Goal: Find specific page/section: Find specific page/section

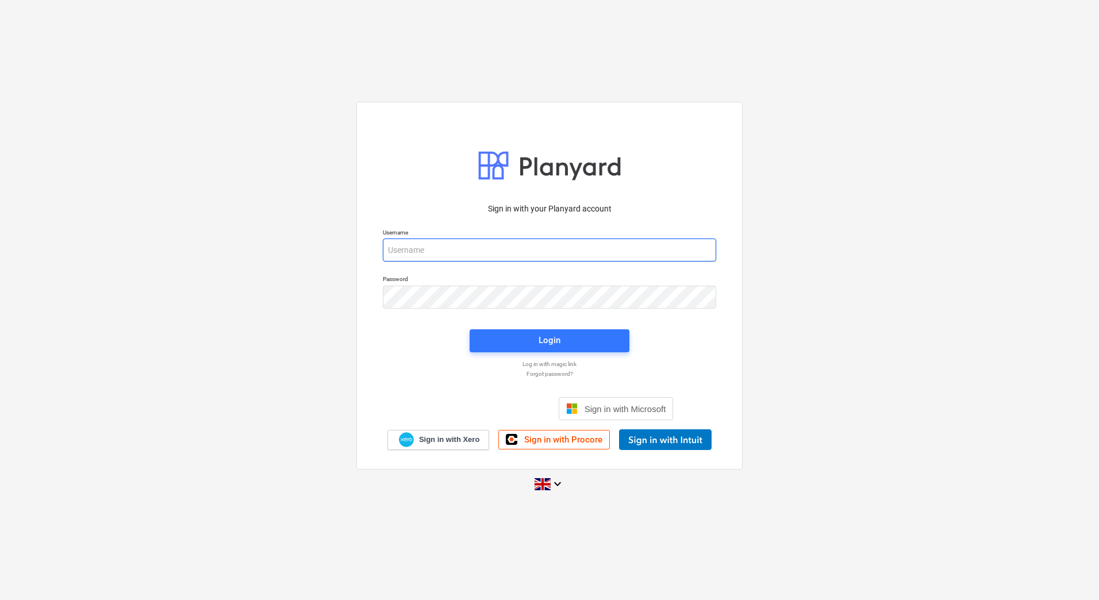
click at [438, 247] on input "email" at bounding box center [550, 250] width 334 height 23
type input "[PERSON_NAME][EMAIL_ADDRESS][DOMAIN_NAME]"
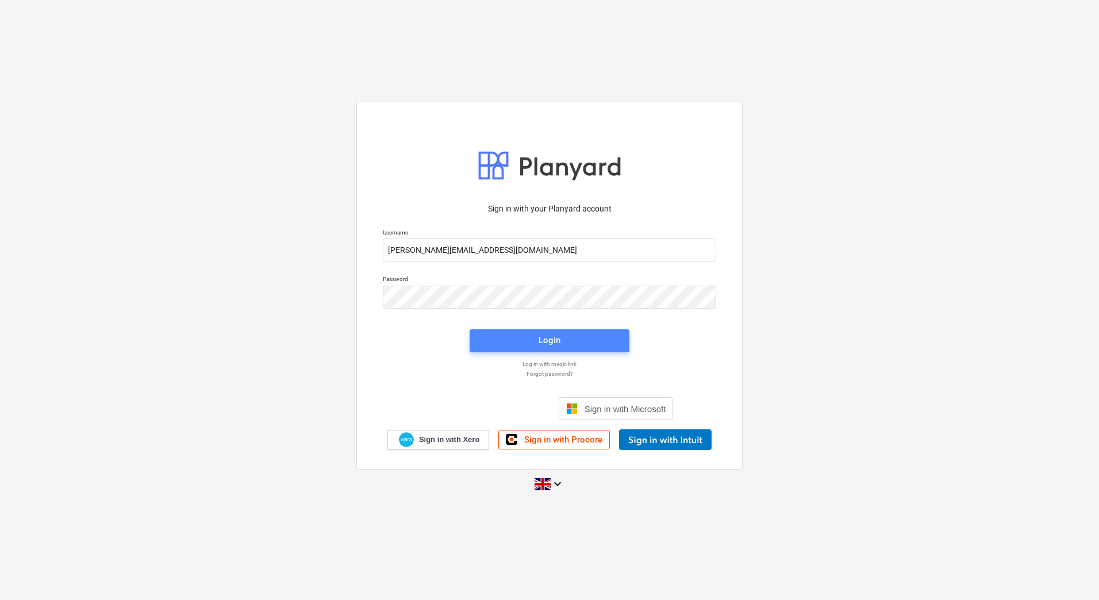
click at [574, 342] on span "Login" at bounding box center [550, 340] width 132 height 15
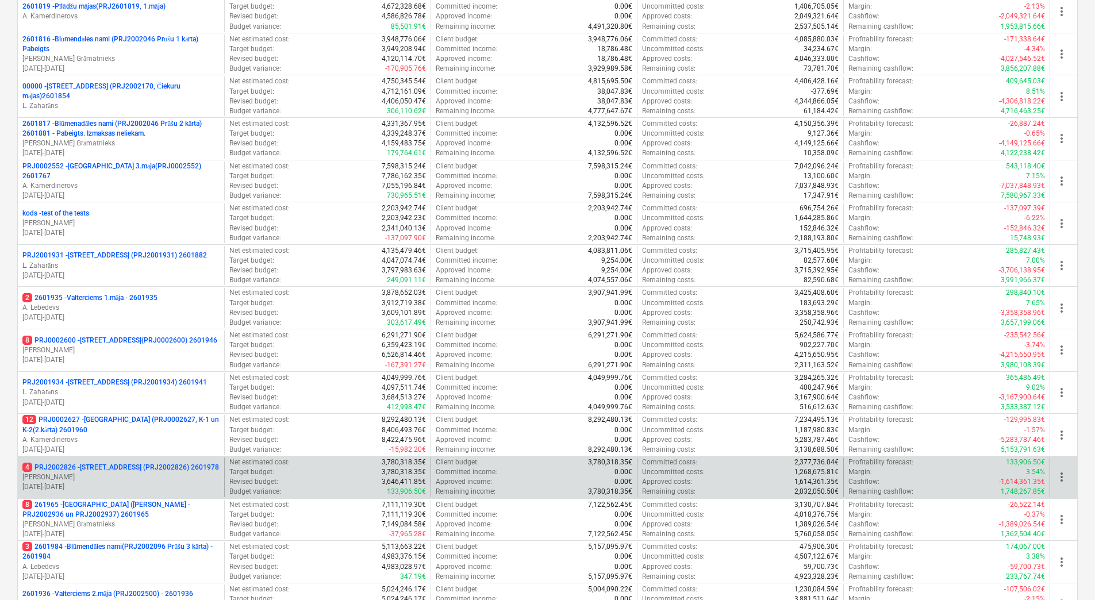
scroll to position [173, 0]
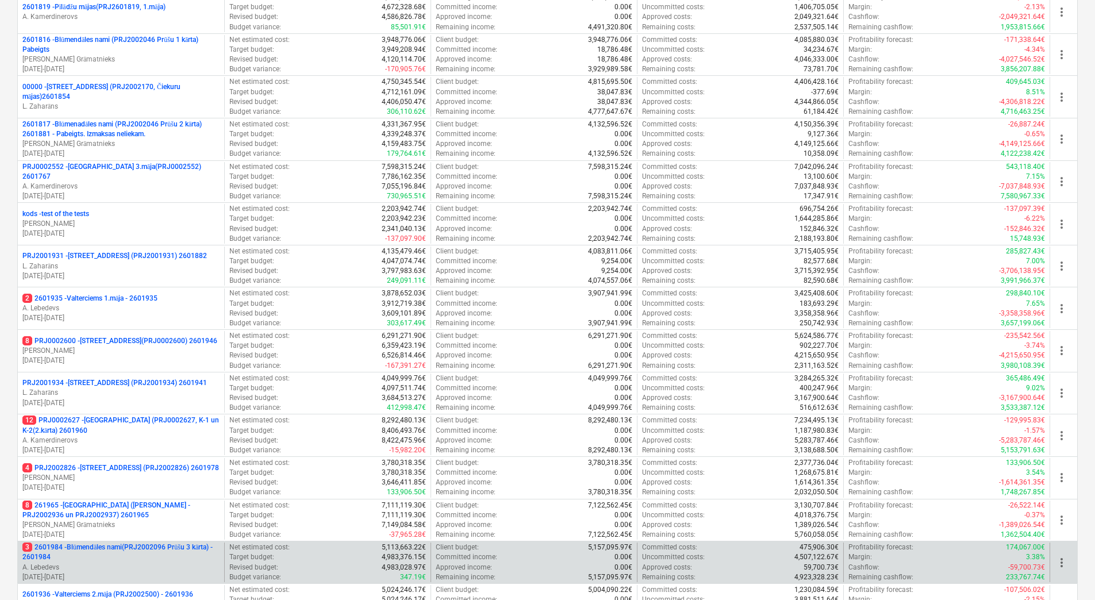
click at [124, 550] on p "3 2601984 - Blūmendāles nami(PRJ2002096 Prūšu 3 kārta) - 2601984" at bounding box center [120, 553] width 197 height 20
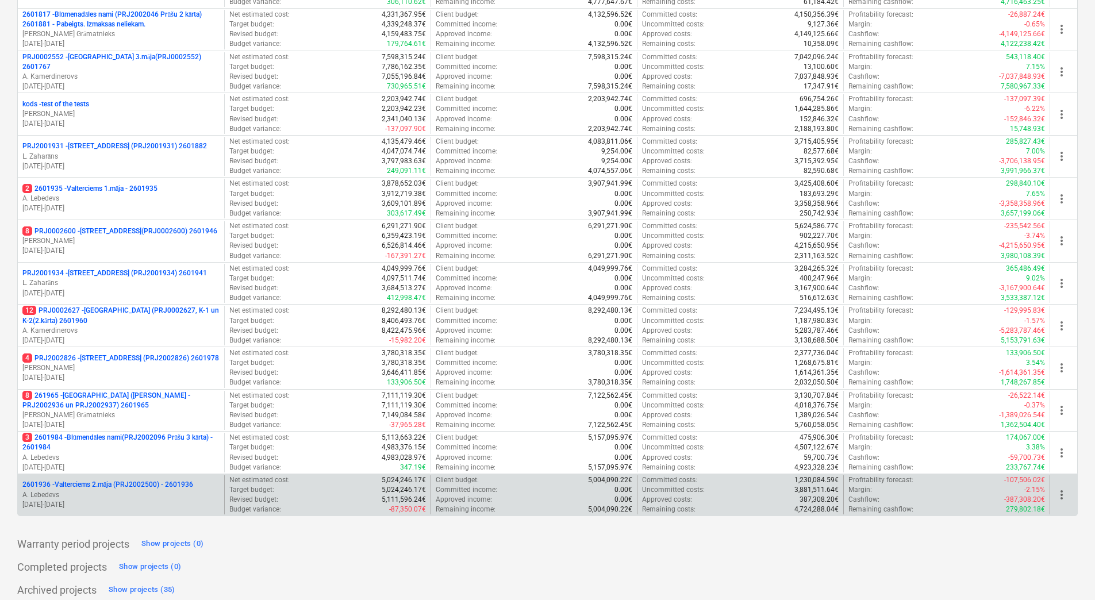
scroll to position [288, 0]
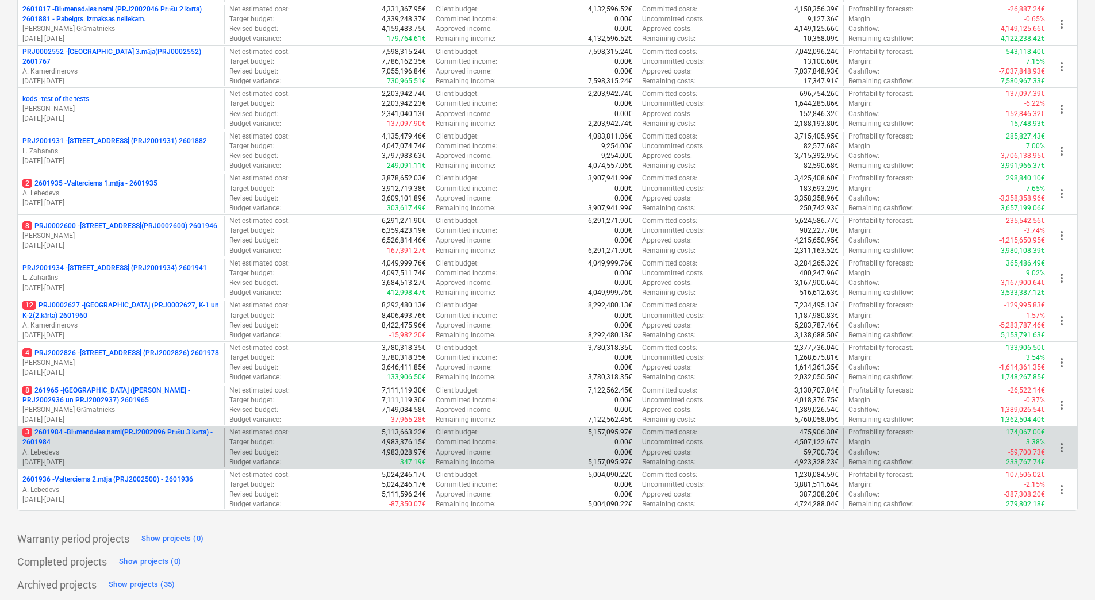
click at [158, 436] on p "3 2601984 - Blūmendāles nami(PRJ2002096 Prūšu 3 kārta) - 2601984" at bounding box center [120, 438] width 197 height 20
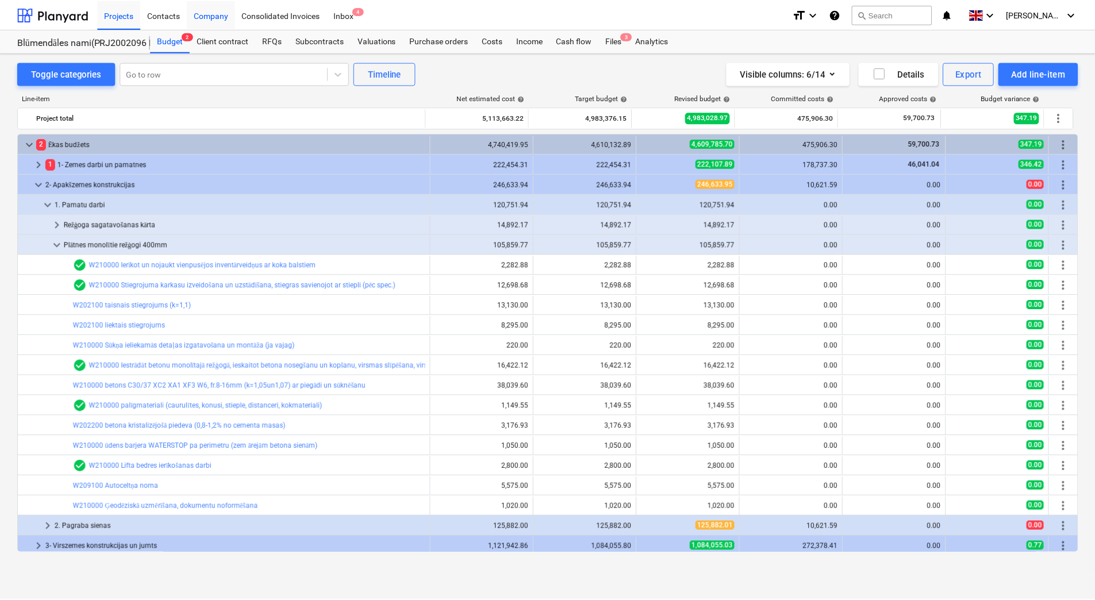
scroll to position [288, 0]
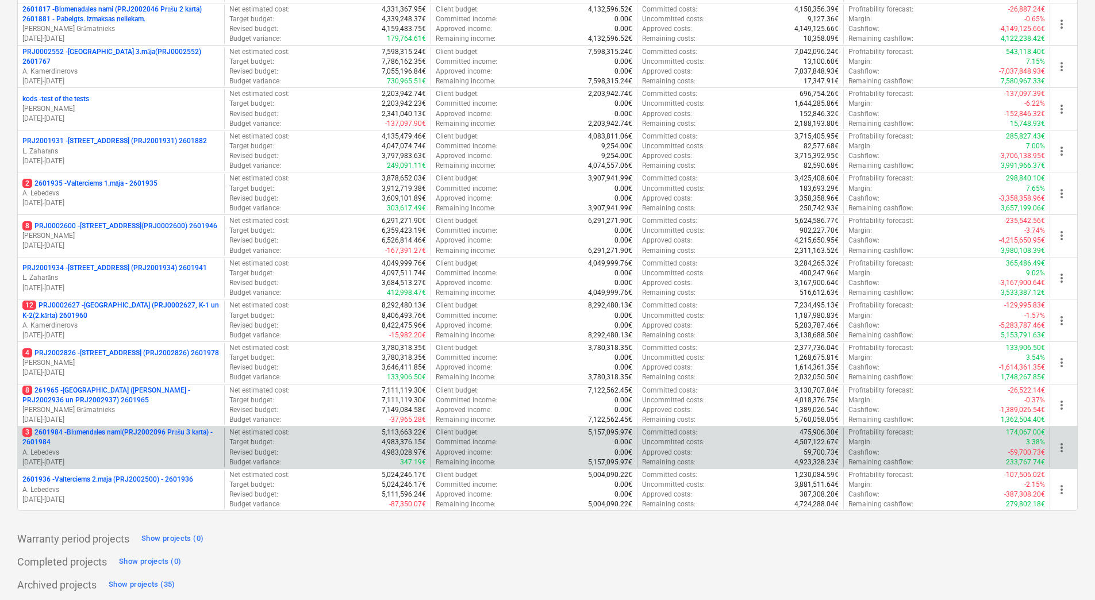
click at [128, 437] on p "3 2601984 - Blūmendāles nami(PRJ2002096 Prūšu 3 kārta) - 2601984" at bounding box center [120, 438] width 197 height 20
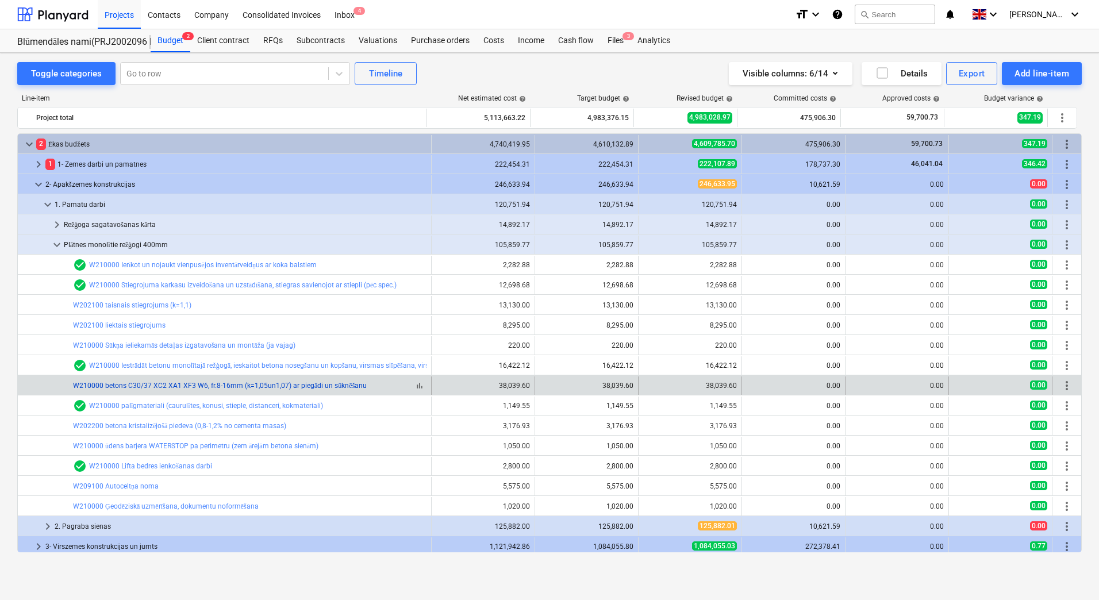
click at [154, 386] on link "W210000 betons C30/37 XC2 XA1 XF3 W6, fr.8-16mm (k=1,05un1,07) ar piegādi un sū…" at bounding box center [220, 386] width 294 height 8
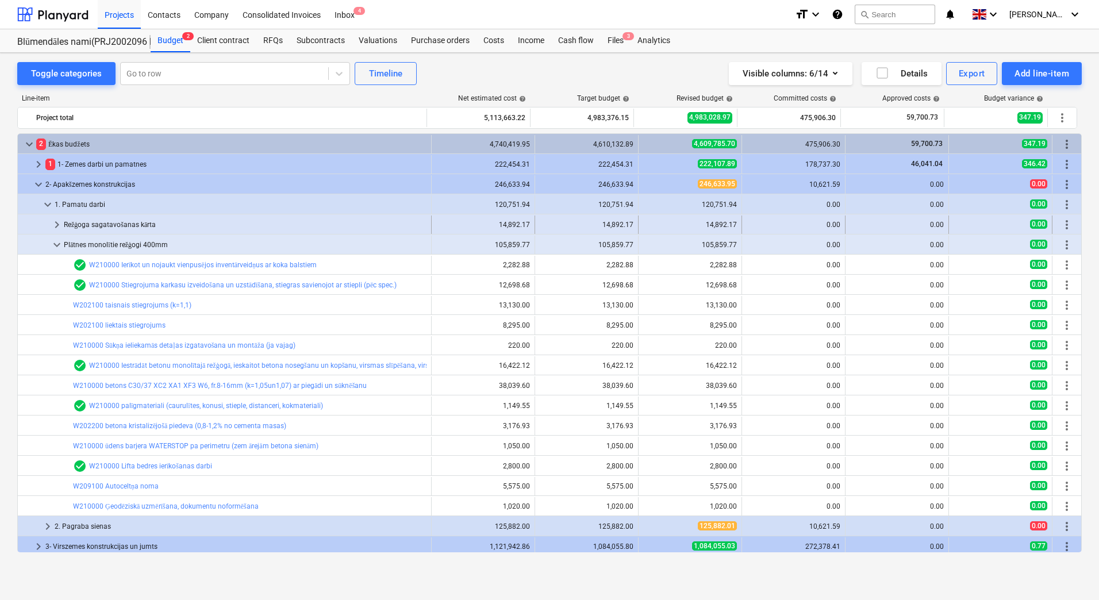
click at [58, 225] on span "keyboard_arrow_right" at bounding box center [57, 225] width 14 height 14
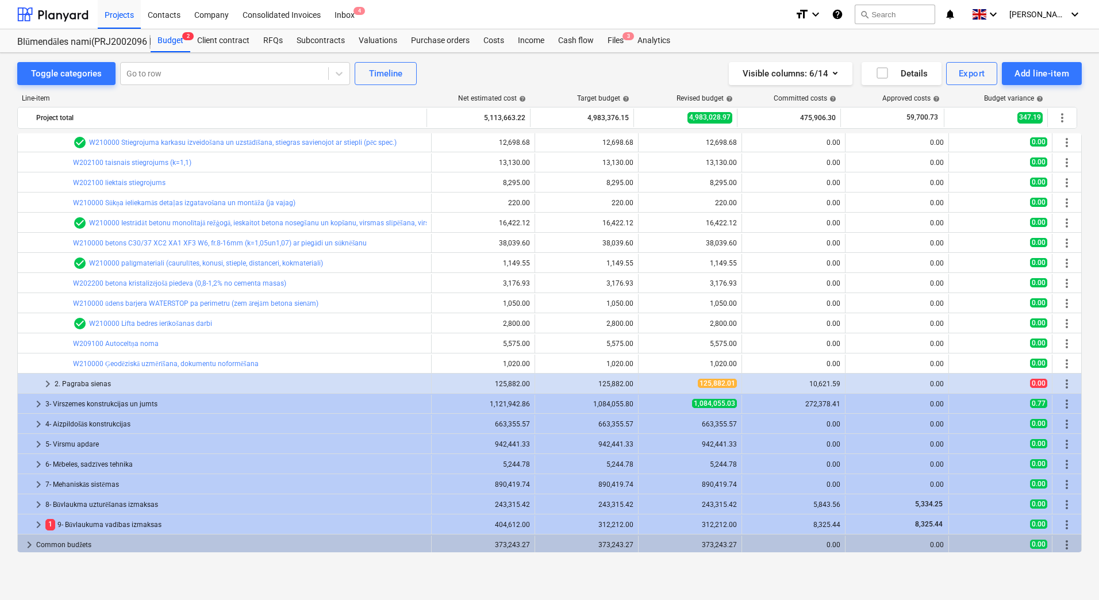
scroll to position [285, 0]
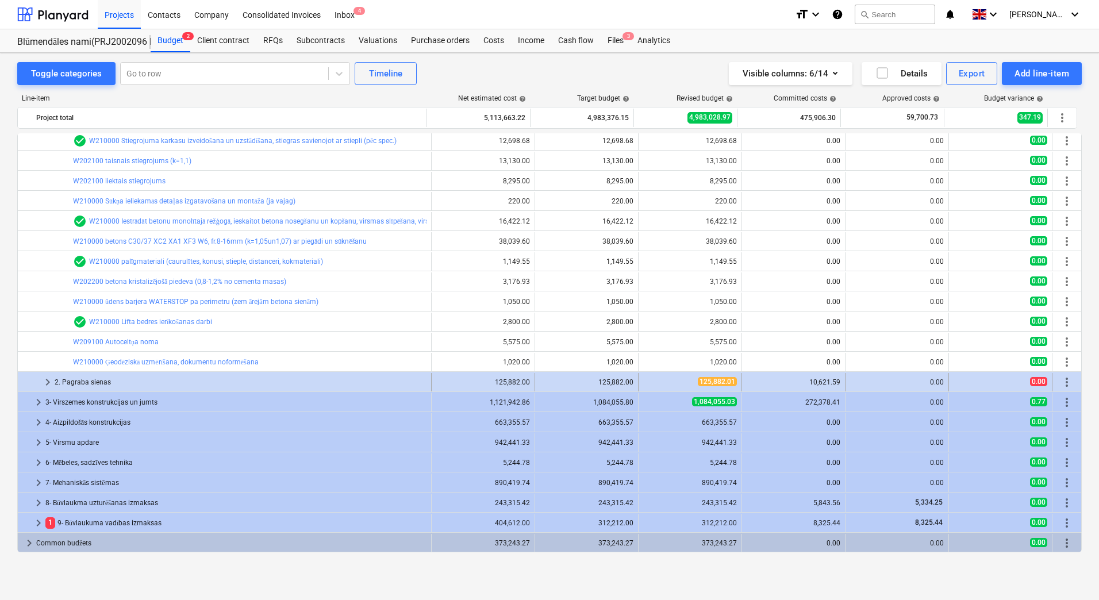
click at [47, 384] on span "keyboard_arrow_right" at bounding box center [48, 382] width 14 height 14
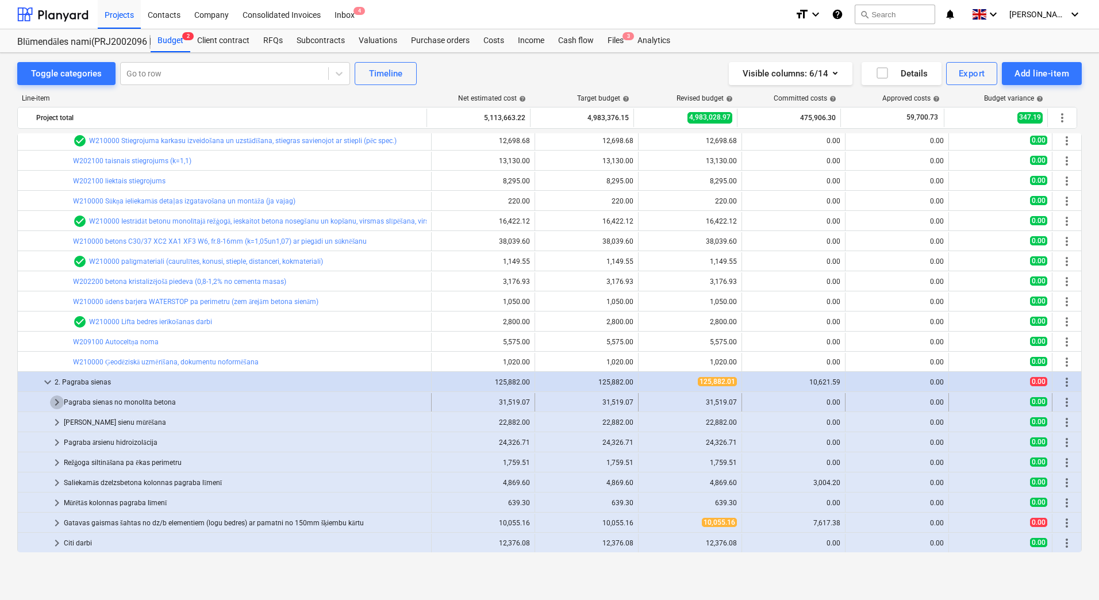
click at [57, 404] on span "keyboard_arrow_right" at bounding box center [57, 403] width 14 height 14
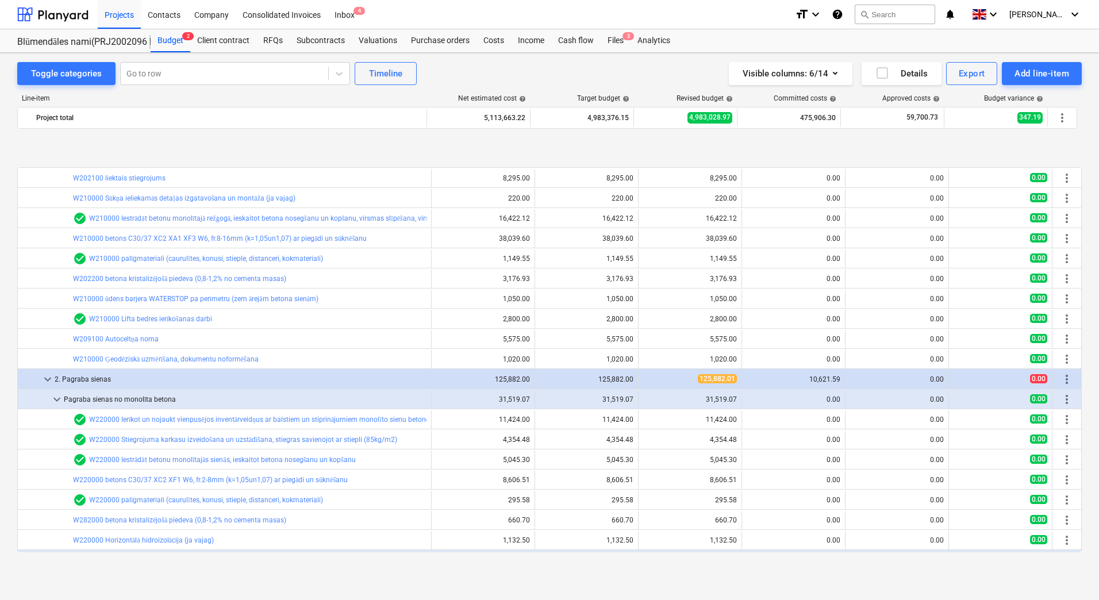
scroll to position [343, 0]
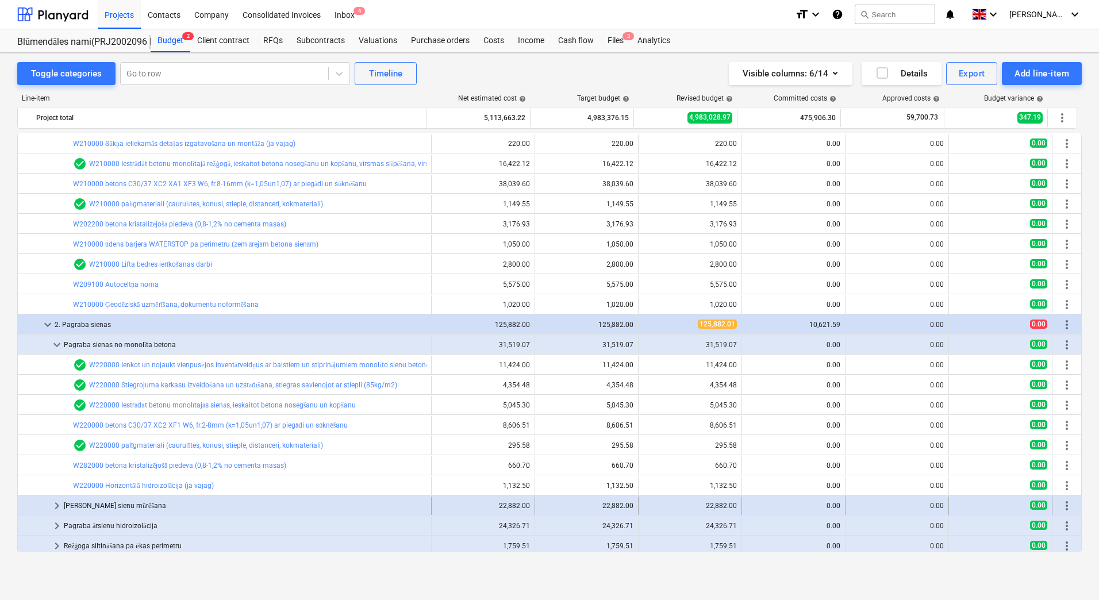
click at [59, 504] on span "keyboard_arrow_right" at bounding box center [57, 506] width 14 height 14
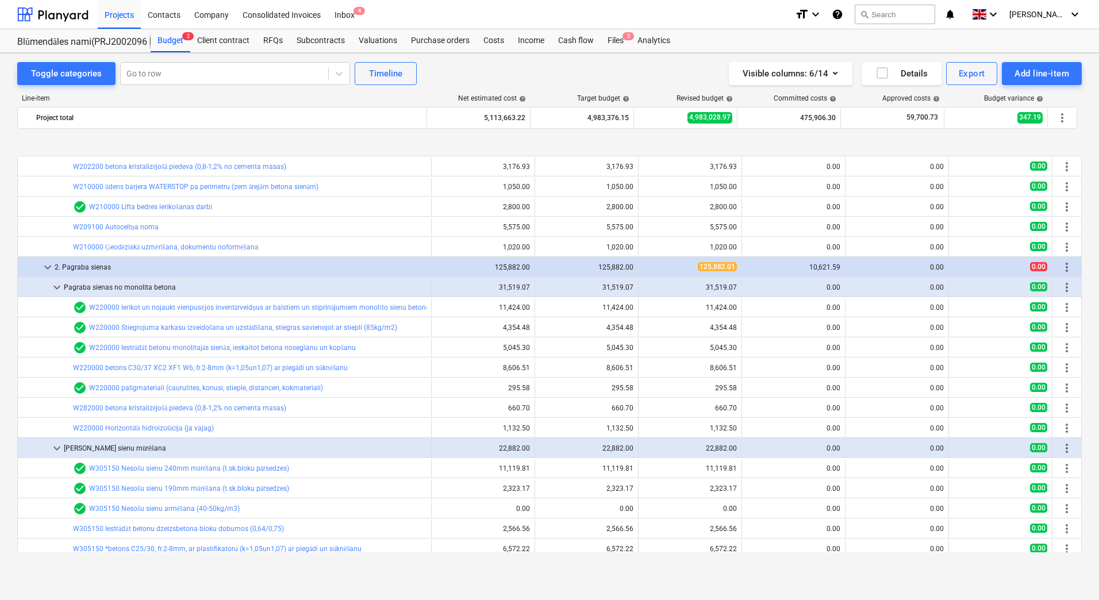
scroll to position [458, 0]
